Goal: Find contact information: Find contact information

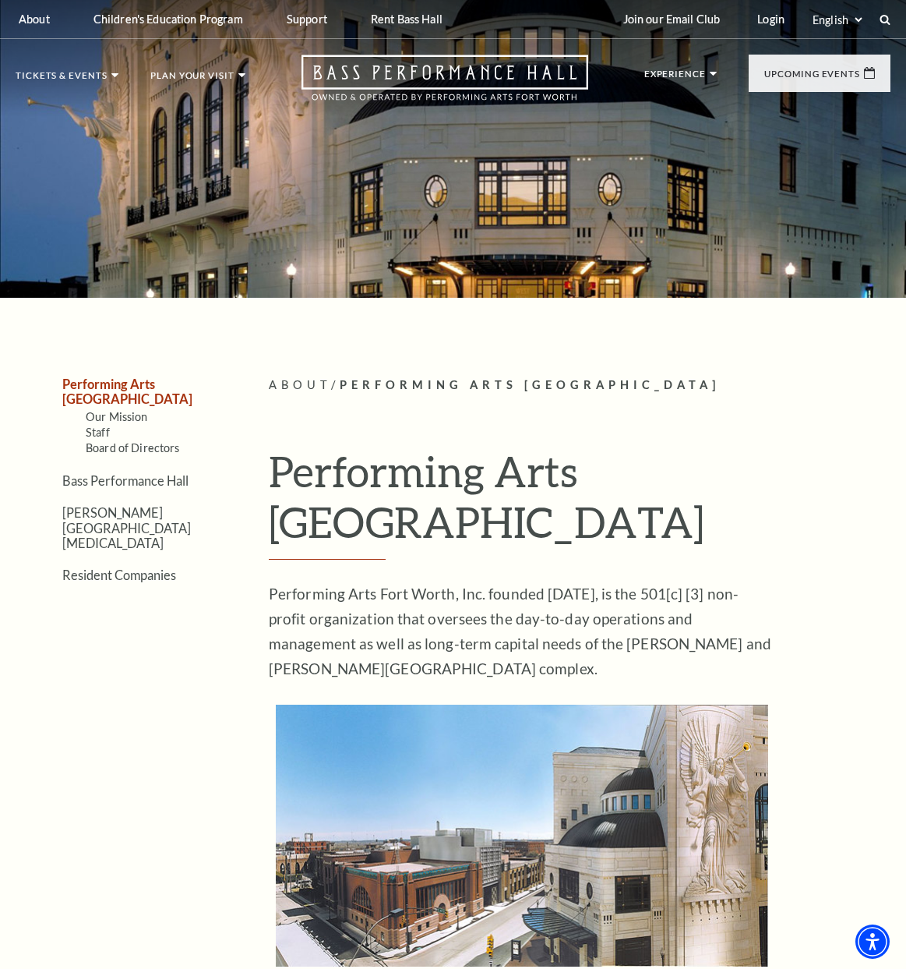
click at [293, 581] on p "Performing Arts Fort Worth, Inc. founded December 17, 1992, is the 501[c] [3] n…" at bounding box center [522, 631] width 507 height 100
click at [94, 426] on link "Staff" at bounding box center [98, 432] width 24 height 13
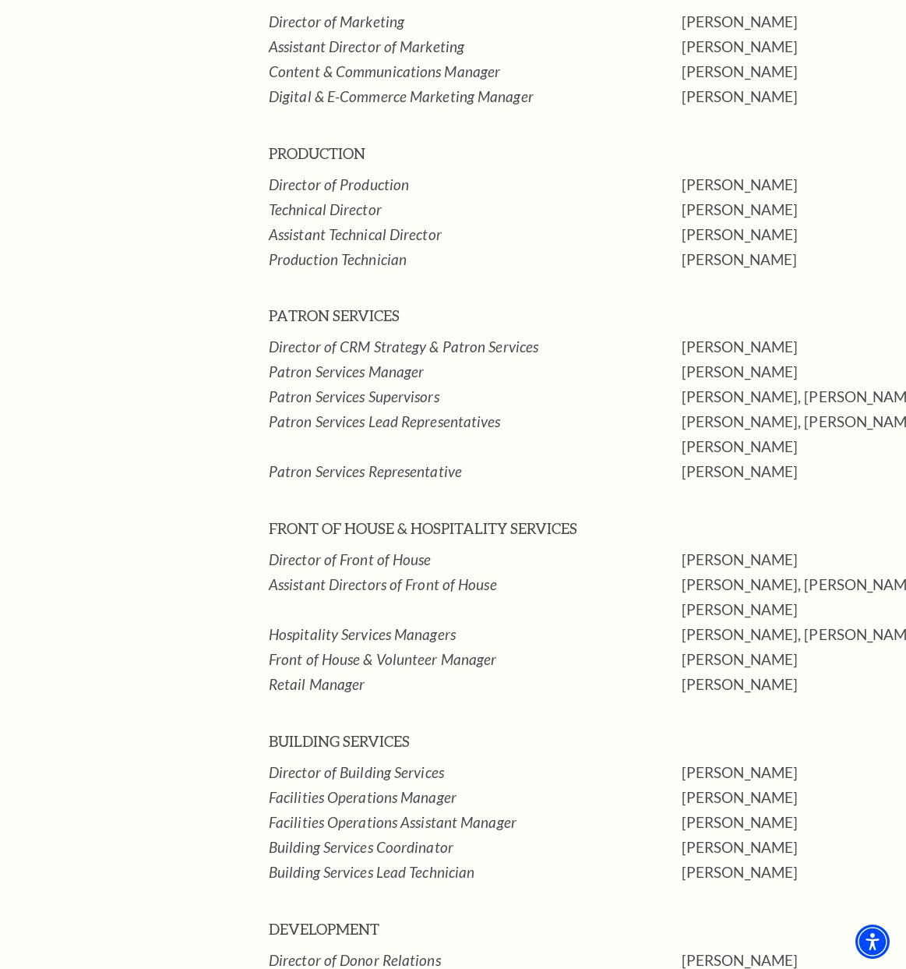
scroll to position [1308, 0]
